Goal: Task Accomplishment & Management: Manage account settings

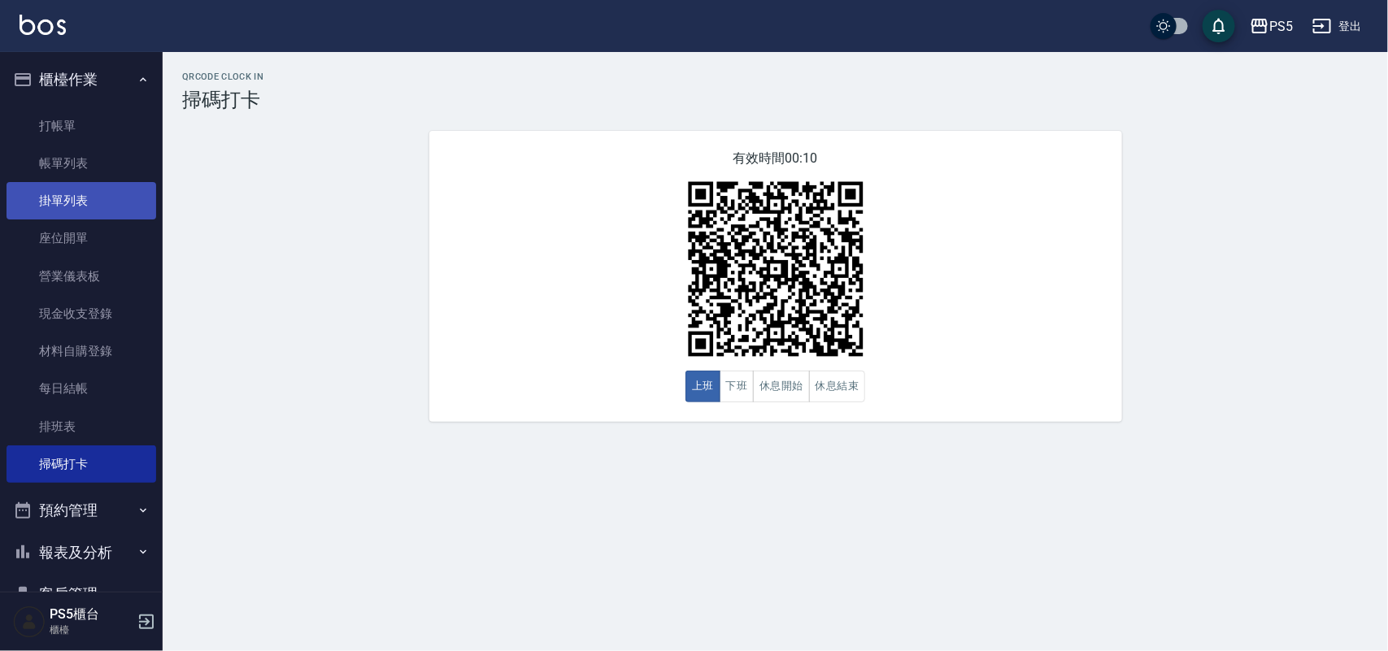
scroll to position [102, 0]
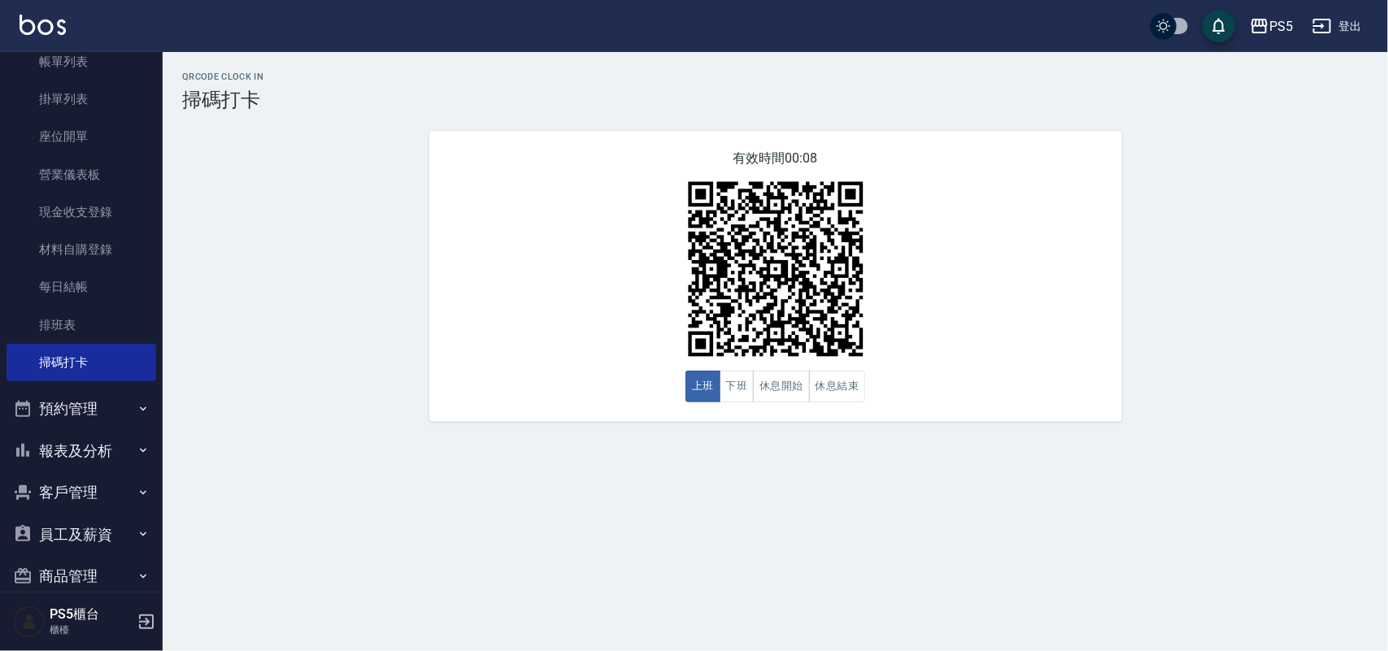
click at [67, 477] on button "客戶管理" at bounding box center [82, 493] width 150 height 42
click at [89, 546] on link "客戶列表" at bounding box center [82, 538] width 150 height 37
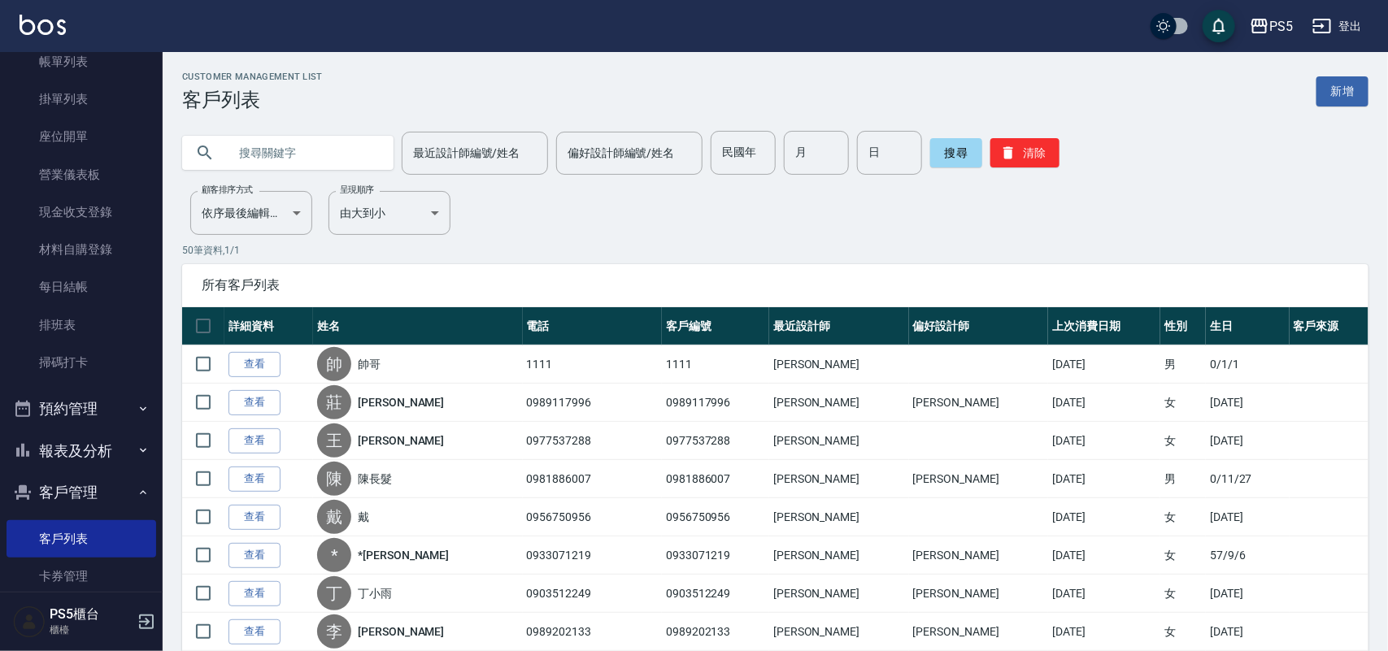
click at [316, 149] on input "text" at bounding box center [304, 153] width 153 height 44
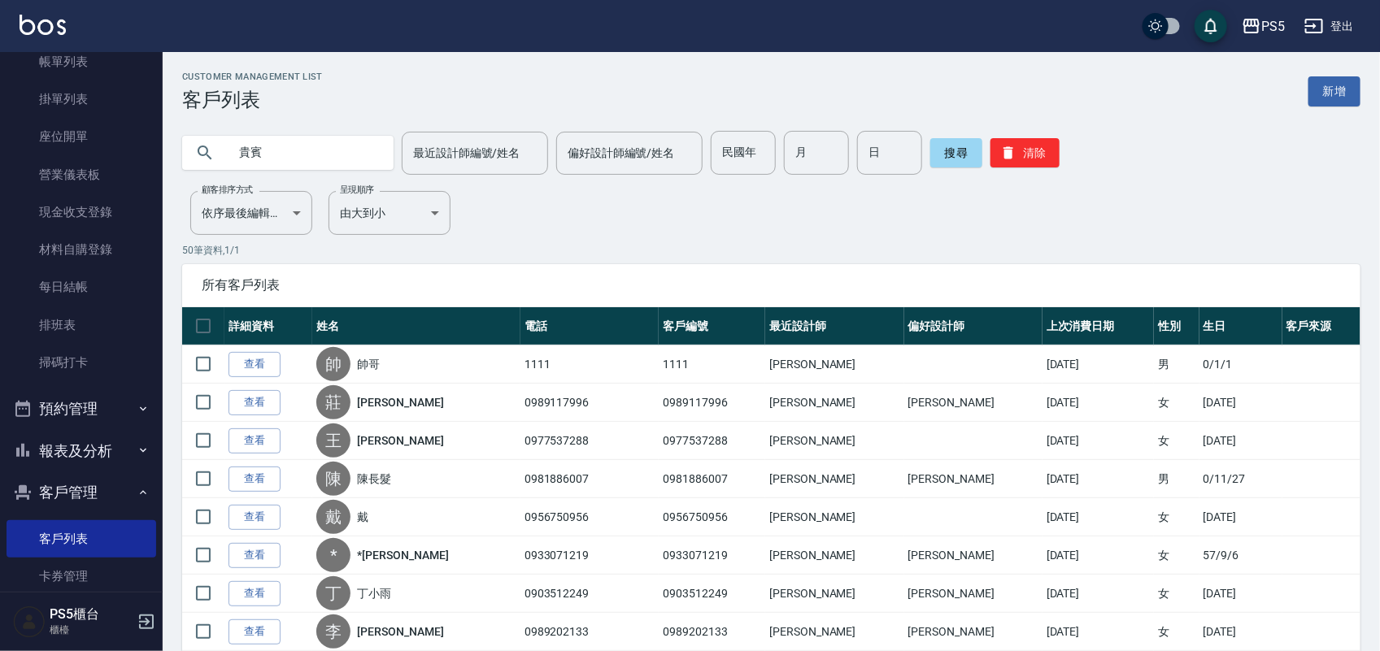
type input "貴賓"
click at [202, 156] on icon at bounding box center [205, 153] width 20 height 20
click at [199, 150] on icon at bounding box center [205, 153] width 14 height 14
click at [207, 147] on icon at bounding box center [205, 153] width 20 height 20
click at [253, 156] on input "貴賓" at bounding box center [304, 153] width 153 height 44
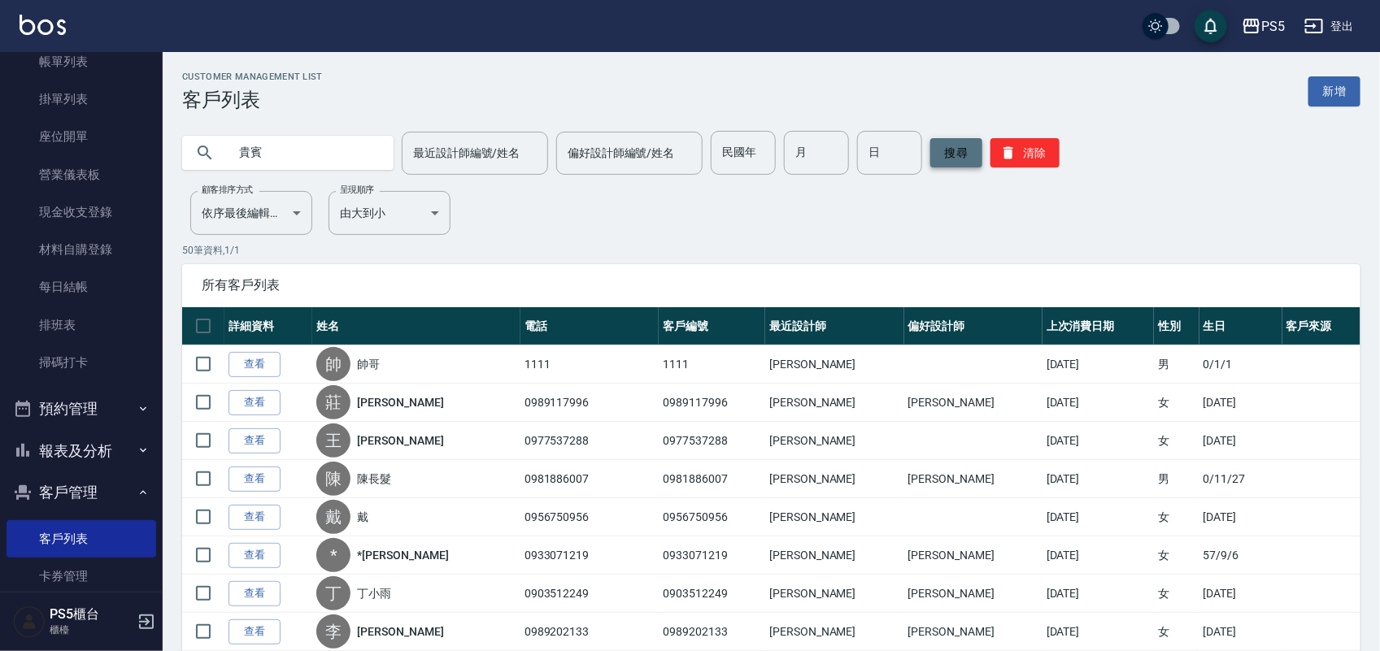
click at [960, 151] on button "搜尋" at bounding box center [956, 152] width 52 height 29
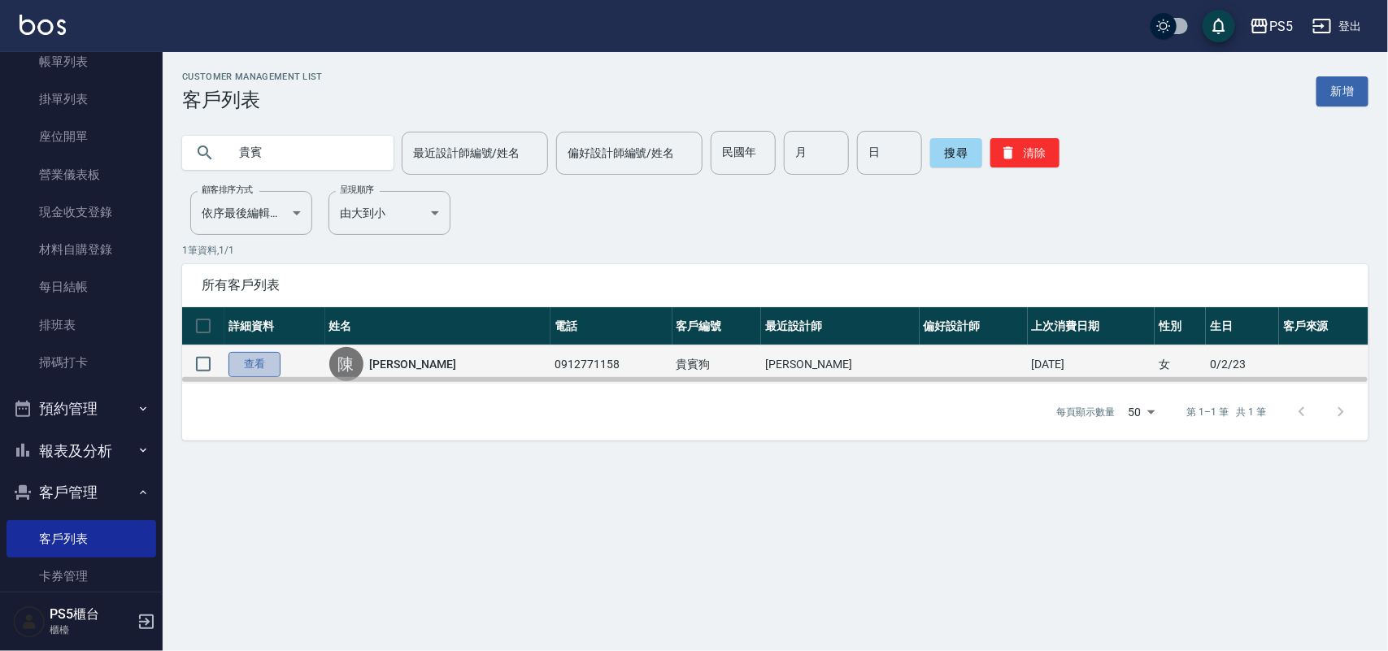
click at [263, 370] on link "查看" at bounding box center [255, 364] width 52 height 25
